Goal: Task Accomplishment & Management: Use online tool/utility

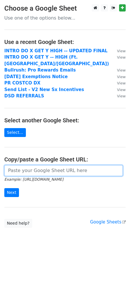
click at [26, 165] on input "url" at bounding box center [63, 170] width 118 height 11
paste input "https://docs.google.com/spreadsheets/d/1JCWpI-lnC1X_r_P-CA5EZmJDh33FLIIB08R1_xD…"
type input "https://docs.google.com/spreadsheets/d/1JCWpI-lnC1X_r_P-CA5EZmJDh33FLIIB08R1_xD…"
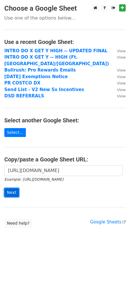
click at [7, 188] on input "Next" at bounding box center [11, 192] width 15 height 9
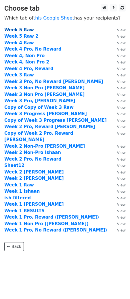
click at [21, 31] on strong "Week 5 Raw" at bounding box center [19, 29] width 30 height 5
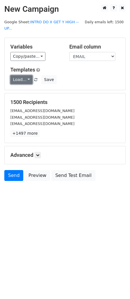
click at [16, 75] on link "Load..." at bounding box center [21, 79] width 22 height 9
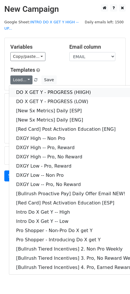
click at [39, 88] on link "DO X GET Y - PROGRESS (HIIGH)" at bounding box center [83, 92] width 148 height 9
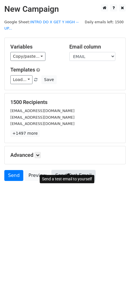
click at [74, 170] on link "Send Test Email" at bounding box center [73, 175] width 44 height 11
click at [73, 171] on link "Send Test Email" at bounding box center [73, 175] width 44 height 11
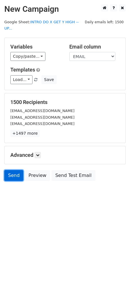
click at [12, 170] on link "Send" at bounding box center [13, 175] width 19 height 11
